Goal: Task Accomplishment & Management: Use online tool/utility

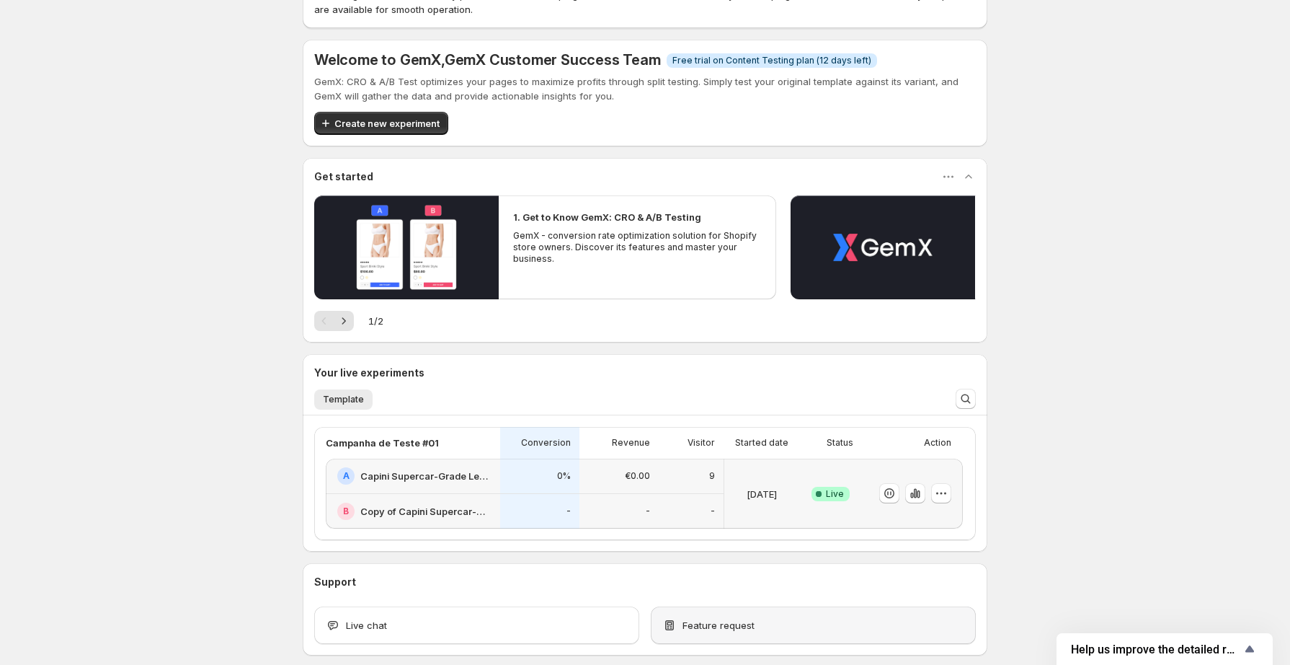
scroll to position [135, 0]
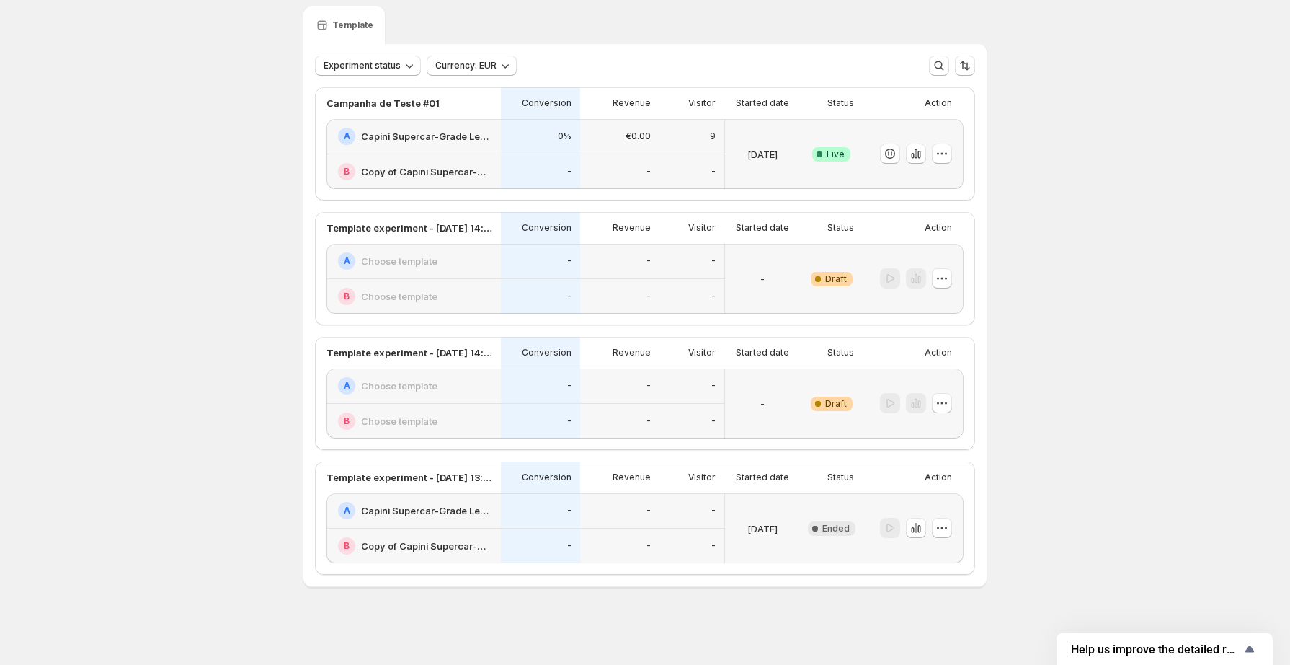
scroll to position [48, 0]
click at [923, 157] on icon "button" at bounding box center [916, 155] width 14 height 14
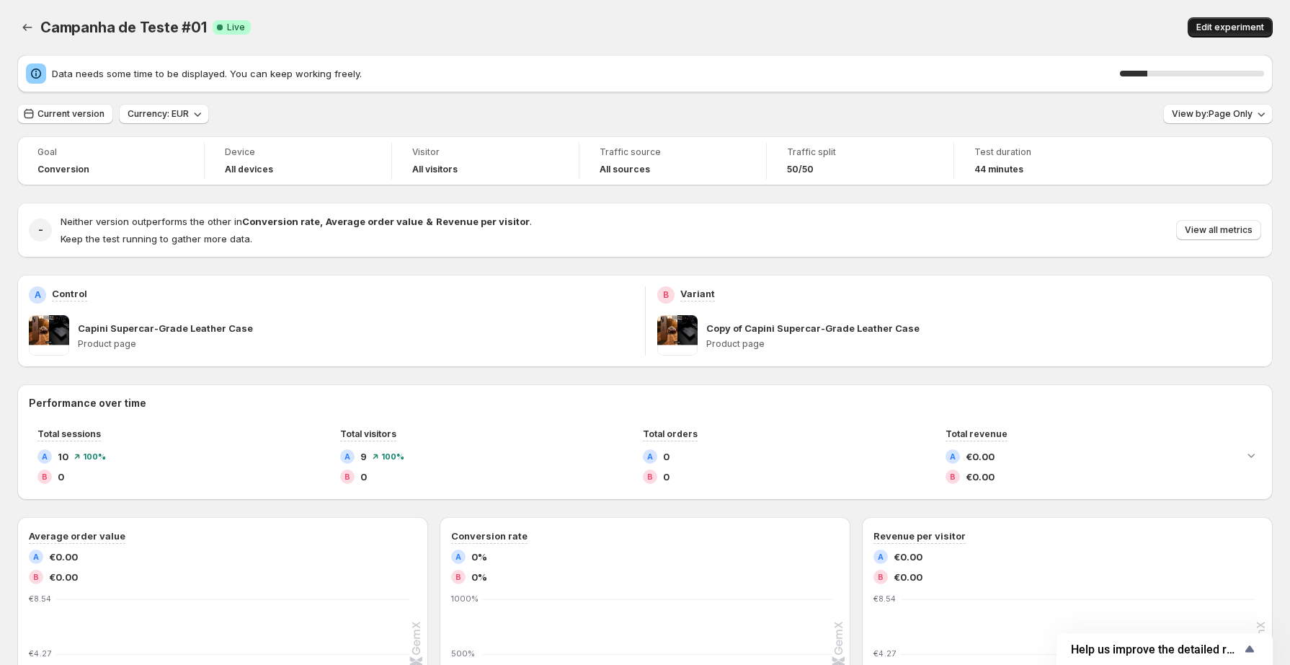
click at [1237, 29] on span "Edit experiment" at bounding box center [1231, 28] width 68 height 12
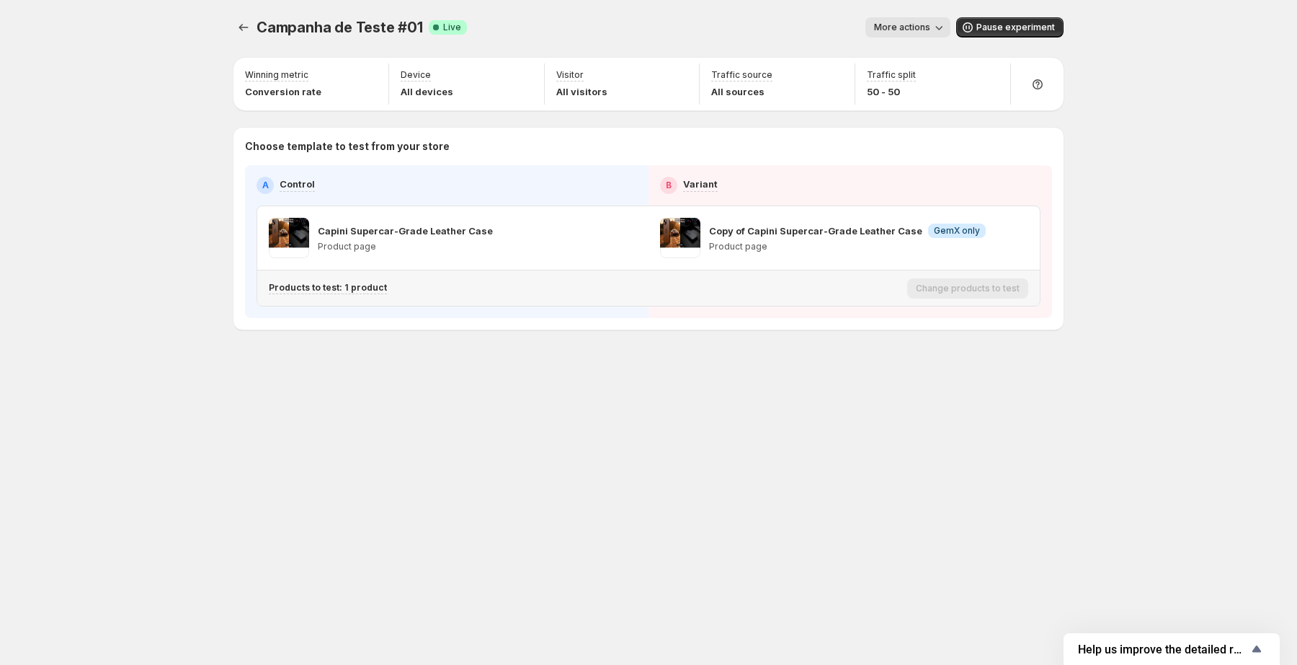
click at [337, 288] on p "Products to test: 1 product" at bounding box center [328, 288] width 118 height 12
click at [520, 363] on icon "Search for and select a customer segment" at bounding box center [518, 362] width 14 height 14
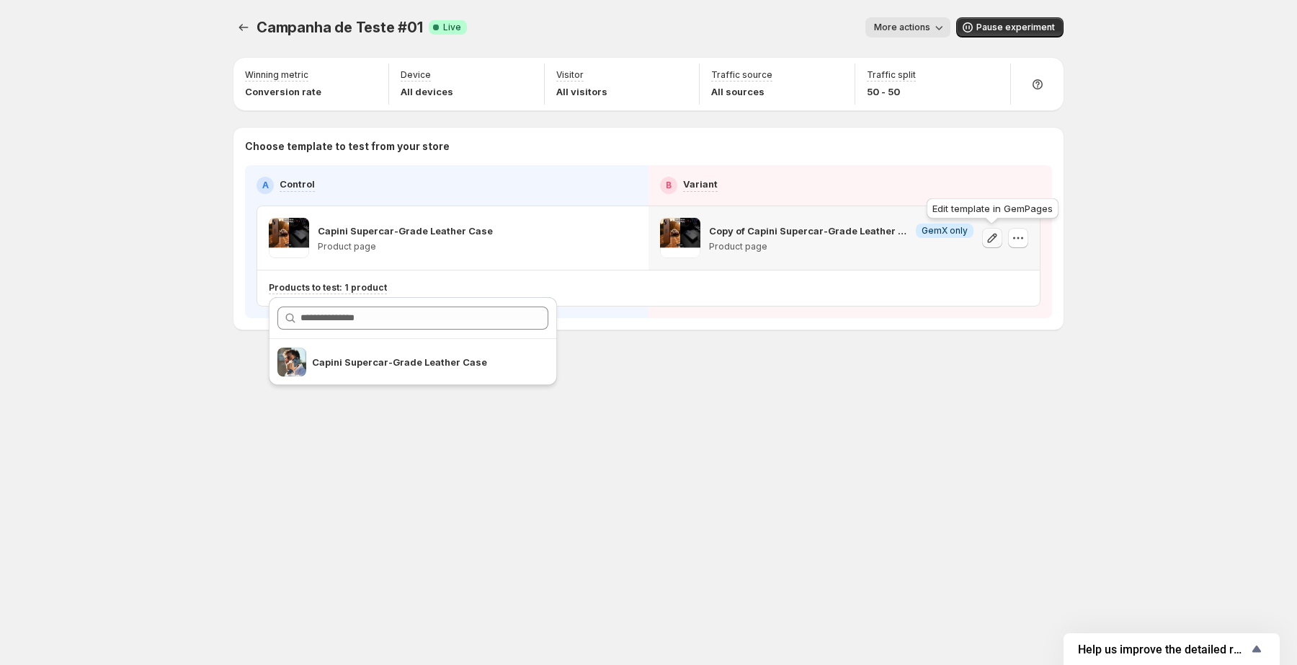
click at [993, 241] on icon "button" at bounding box center [992, 238] width 14 height 14
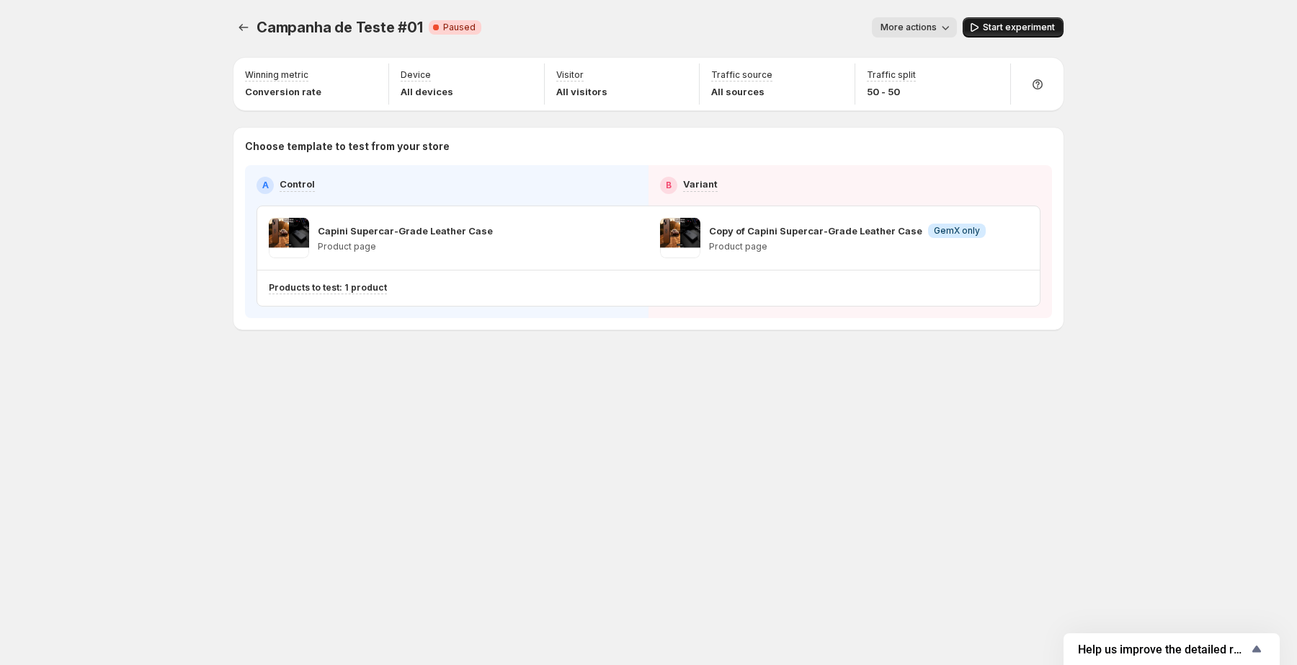
click at [1003, 28] on span "Start experiment" at bounding box center [1019, 28] width 72 height 12
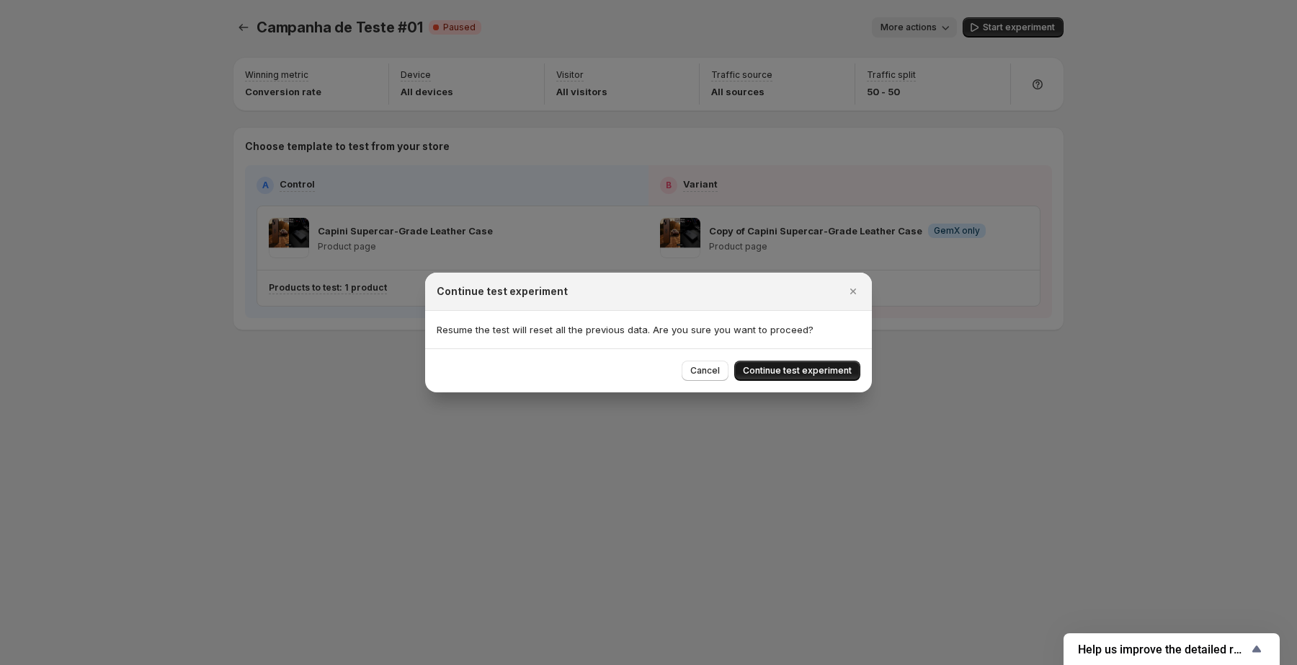
click at [818, 373] on span "Continue test experiment" at bounding box center [797, 371] width 109 height 12
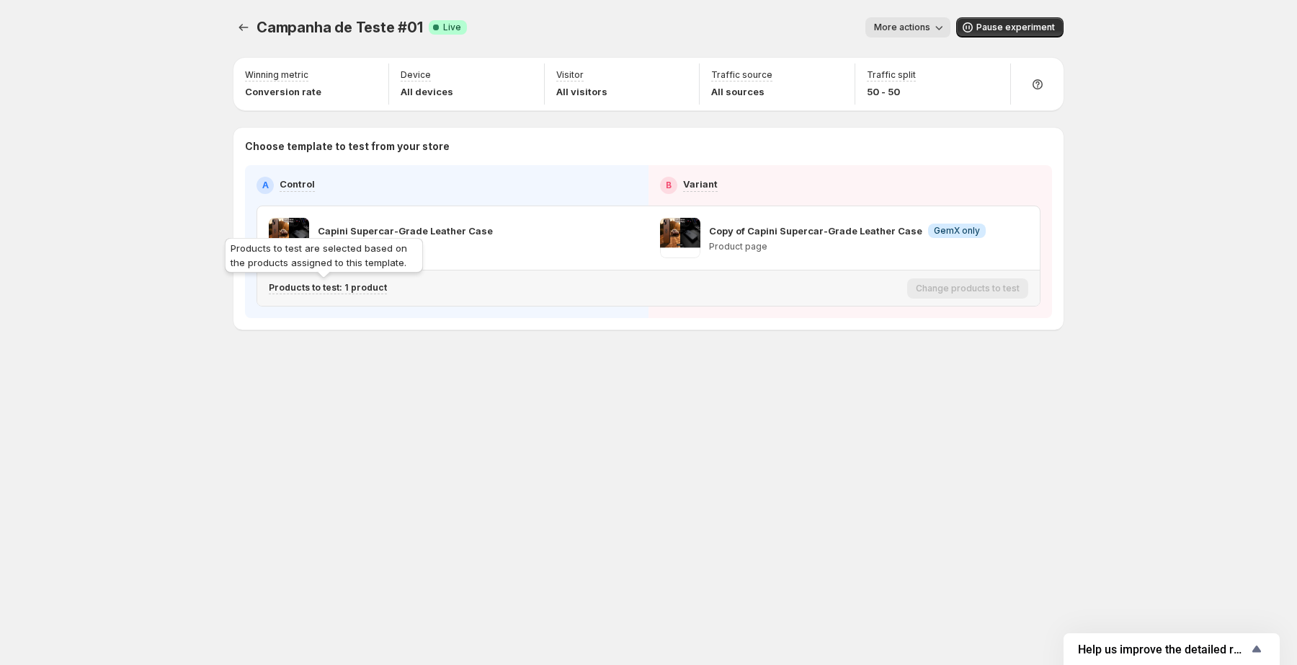
click at [363, 290] on p "Products to test: 1 product" at bounding box center [328, 288] width 118 height 12
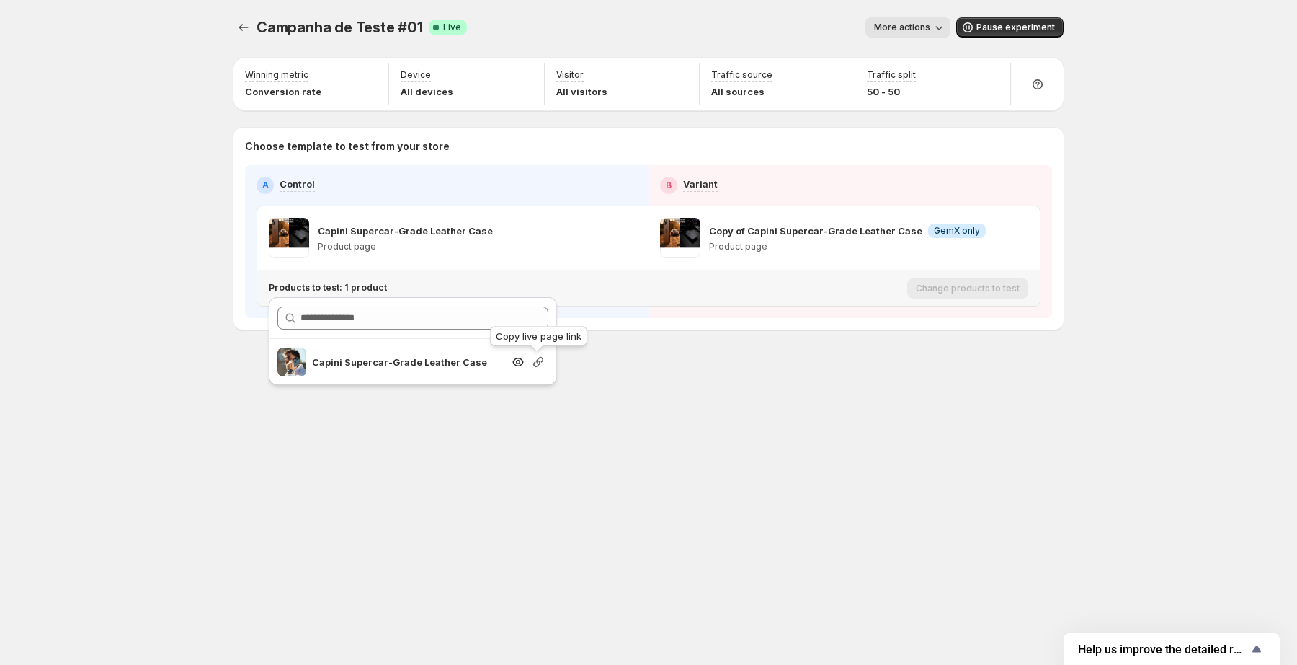
click at [535, 366] on icon "Search for and select a customer segment" at bounding box center [538, 362] width 10 height 10
click at [522, 364] on icon "Search for and select a customer segment" at bounding box center [518, 362] width 14 height 14
